Goal: Information Seeking & Learning: Learn about a topic

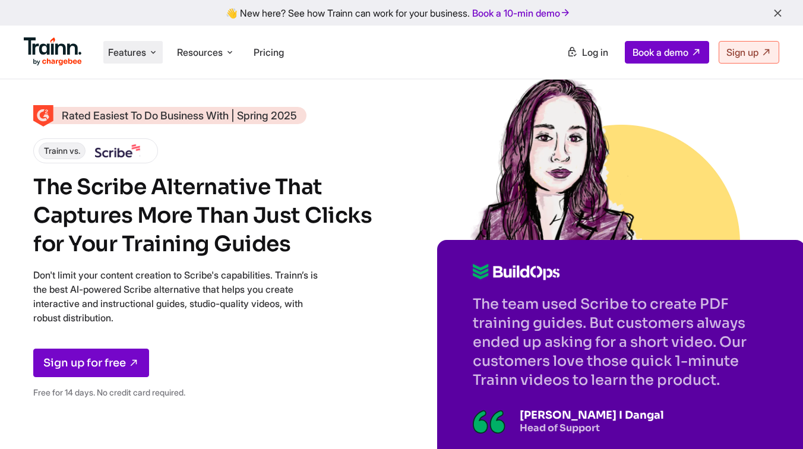
click at [113, 53] on span "Features" at bounding box center [127, 52] width 38 height 13
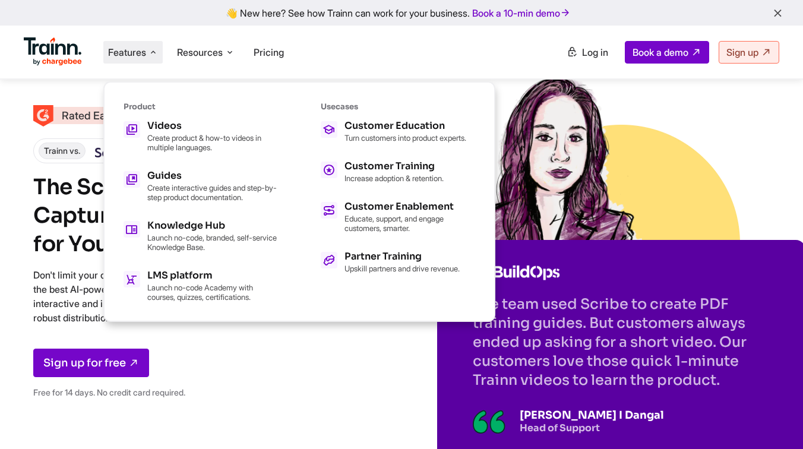
click at [324, 418] on div "Rated Easiest To Do Business With | Spring 2025 Trainn vs. The Scribe Alternati…" at bounding box center [401, 251] width 803 height 503
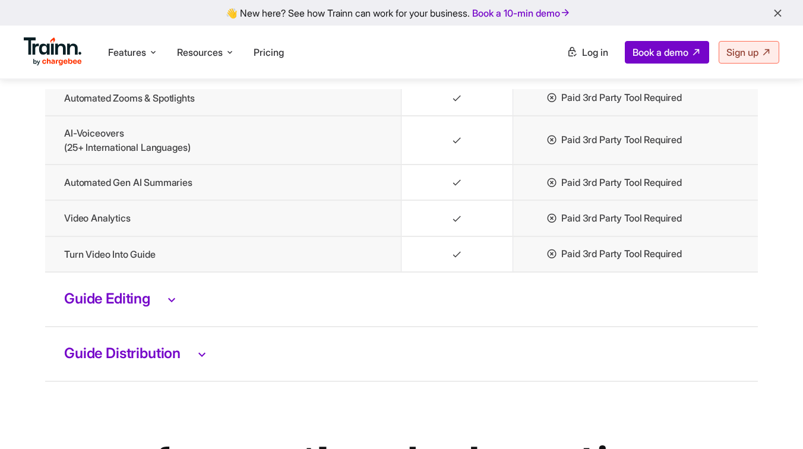
scroll to position [2649, 0]
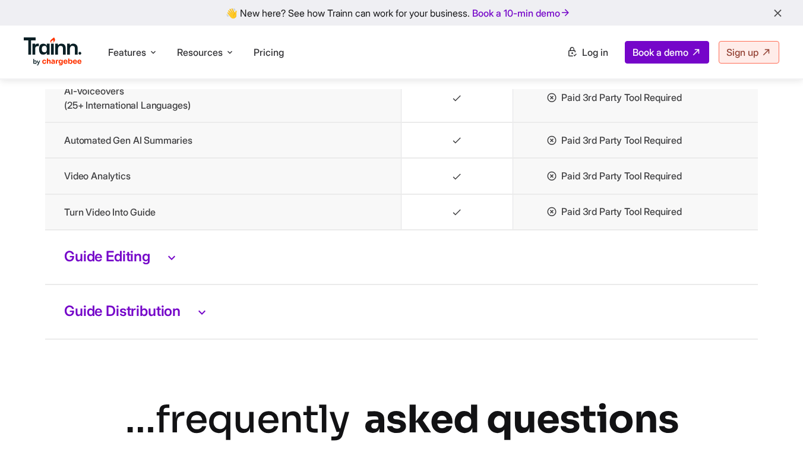
click at [181, 285] on td "Guide Editing" at bounding box center [401, 257] width 713 height 55
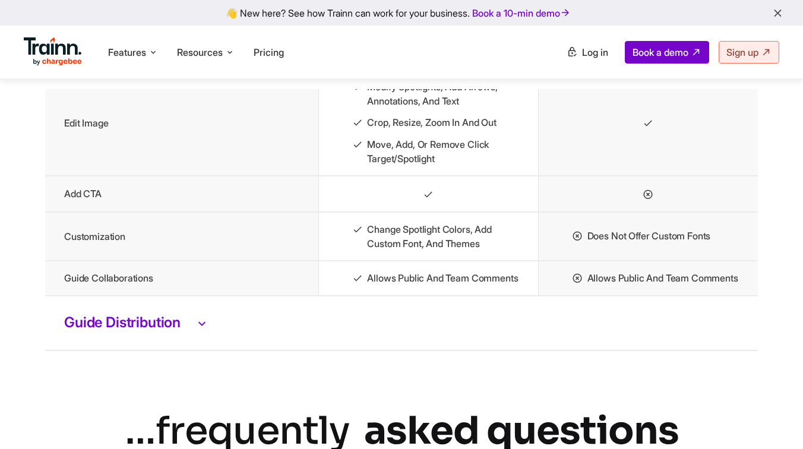
scroll to position [2970, 0]
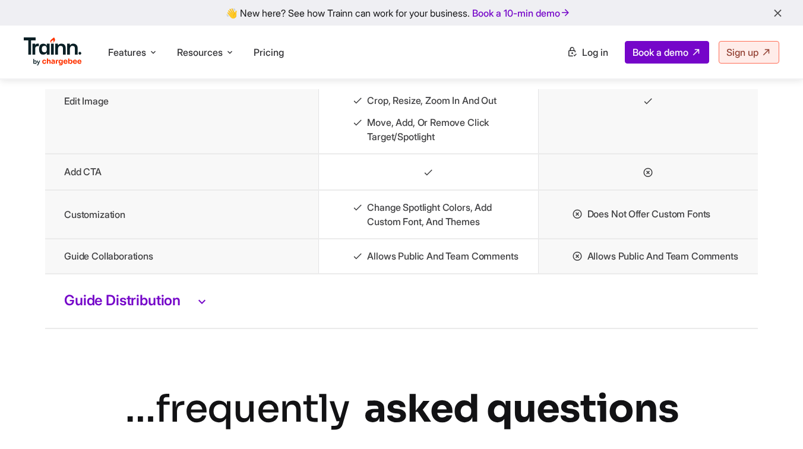
click at [204, 328] on td "Guide Distribution" at bounding box center [401, 301] width 713 height 55
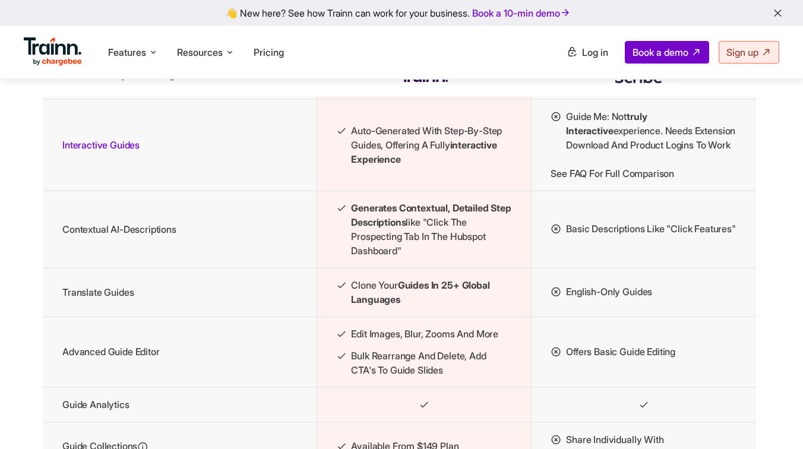
scroll to position [1416, 2]
click at [127, 50] on span "Features" at bounding box center [127, 52] width 38 height 13
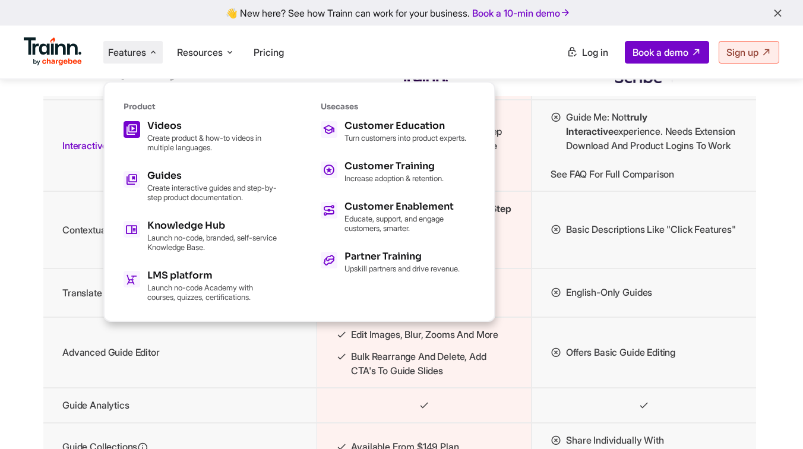
click at [170, 129] on h5 "Videos" at bounding box center [212, 126] width 131 height 10
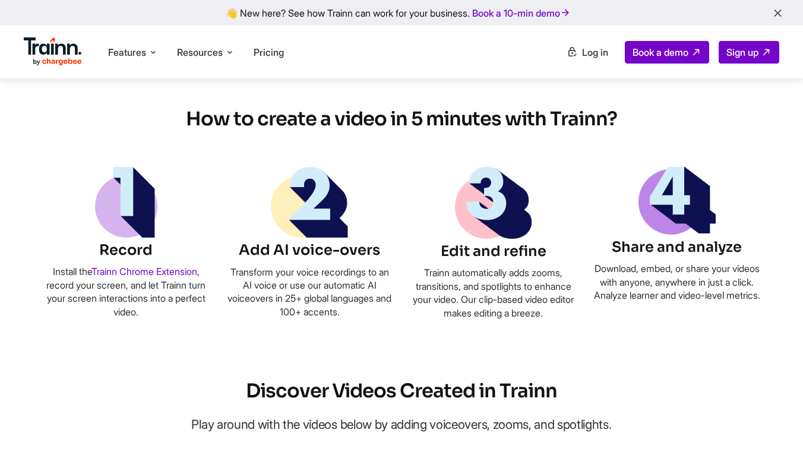
scroll to position [684, 0]
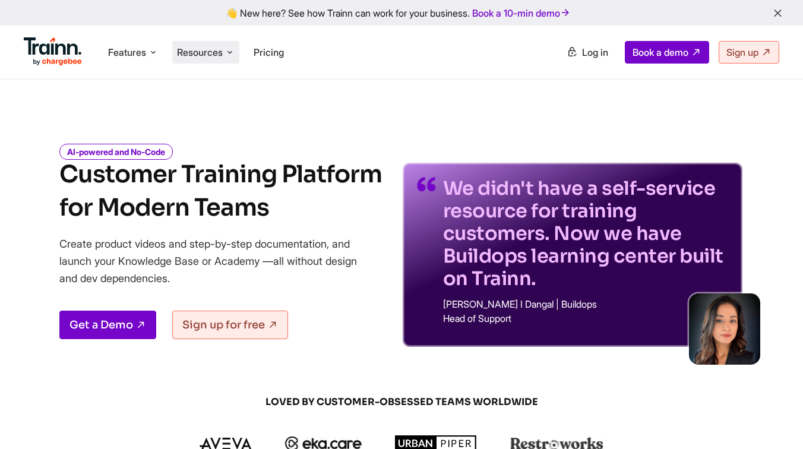
click at [212, 53] on span "Resources" at bounding box center [200, 52] width 46 height 13
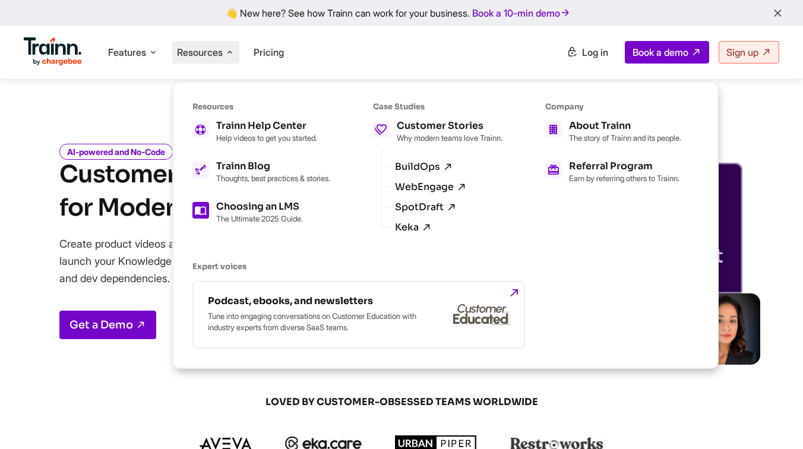
click at [252, 223] on p "The Ultimate 2025 Guide." at bounding box center [259, 219] width 87 height 10
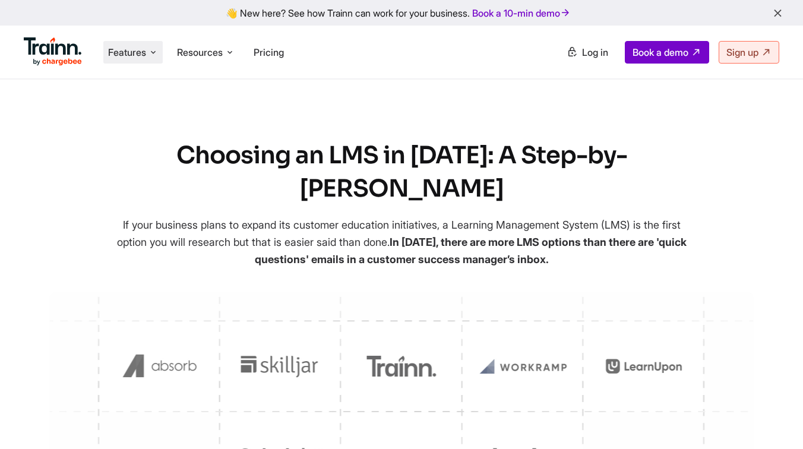
click at [114, 57] on span "Features" at bounding box center [127, 52] width 38 height 13
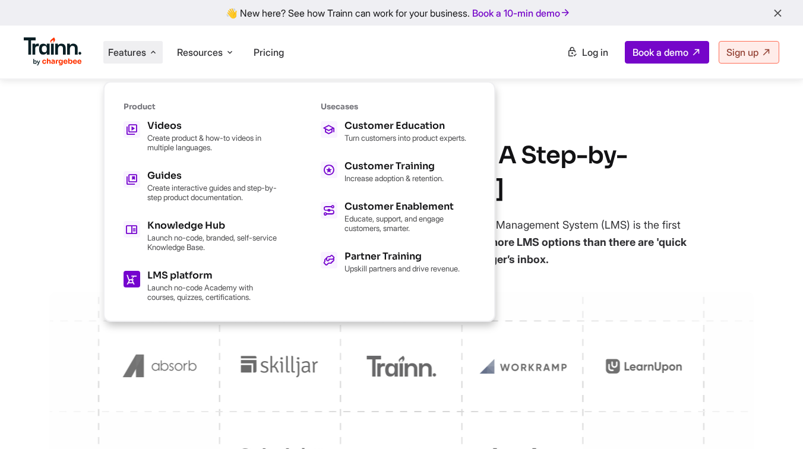
click at [187, 274] on h5 "LMS platform" at bounding box center [212, 276] width 131 height 10
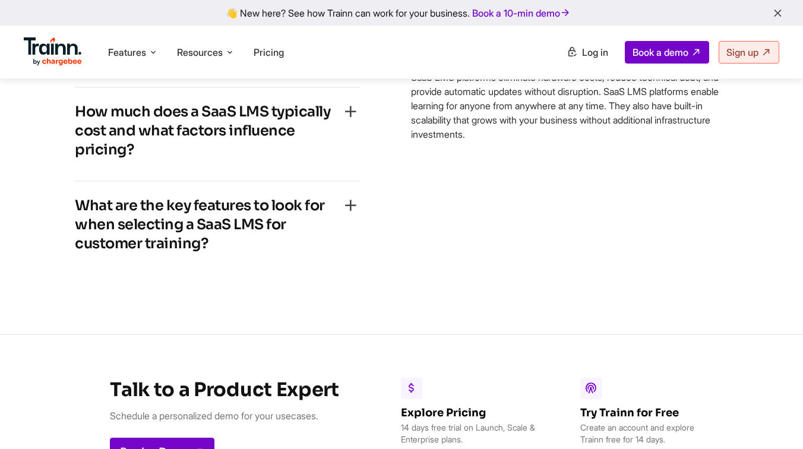
scroll to position [6463, 0]
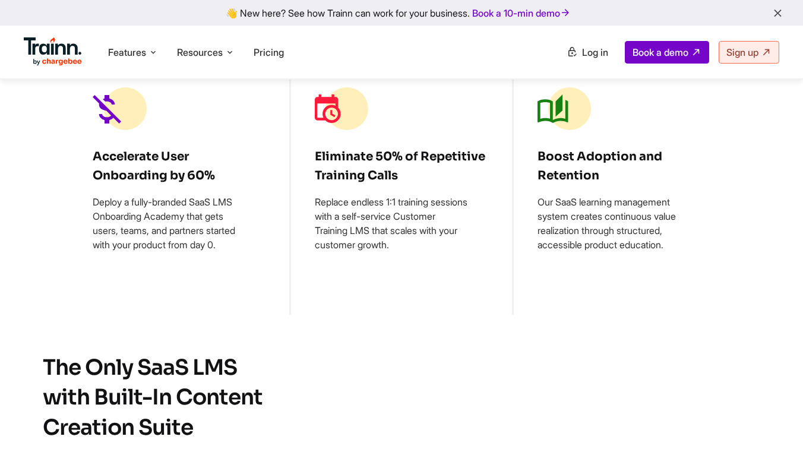
scroll to position [1057, 0]
